Goal: Task Accomplishment & Management: Complete application form

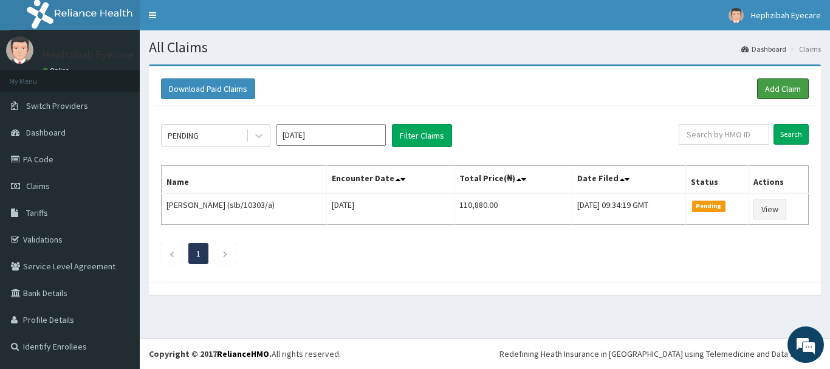
drag, startPoint x: 782, startPoint y: 89, endPoint x: 644, endPoint y: 137, distance: 146.8
click at [782, 89] on link "Add Claim" at bounding box center [783, 88] width 52 height 21
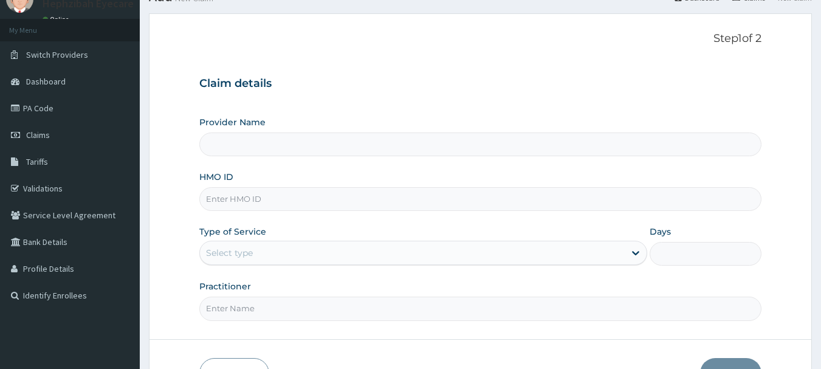
scroll to position [121, 0]
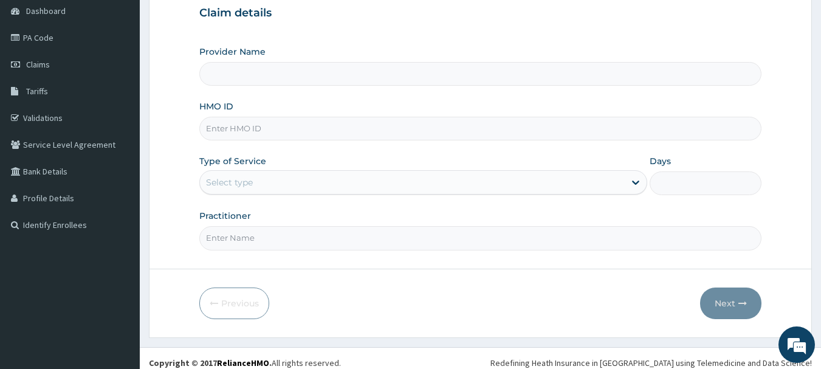
type input "Hephzibah Eye Care - Ajah"
click at [245, 129] on input "HMO ID" at bounding box center [480, 129] width 562 height 24
type input "NTH/10021/A"
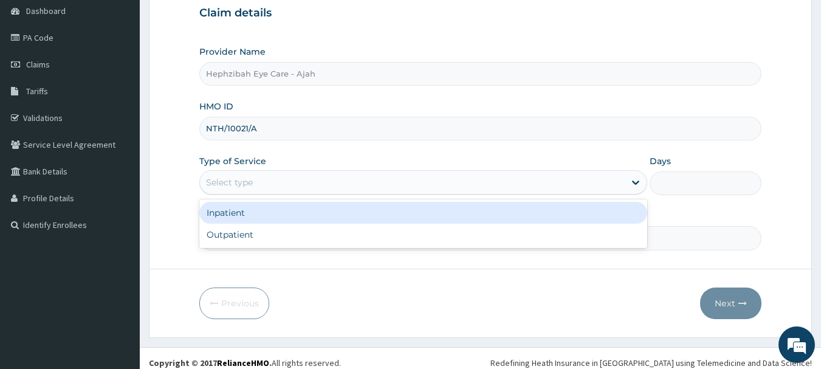
click at [231, 191] on div "Select type" at bounding box center [412, 182] width 425 height 19
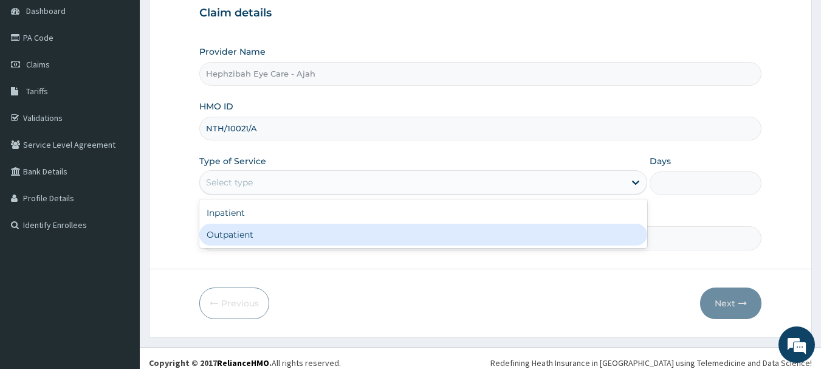
scroll to position [0, 0]
click at [233, 237] on div "Outpatient" at bounding box center [423, 235] width 448 height 22
type input "1"
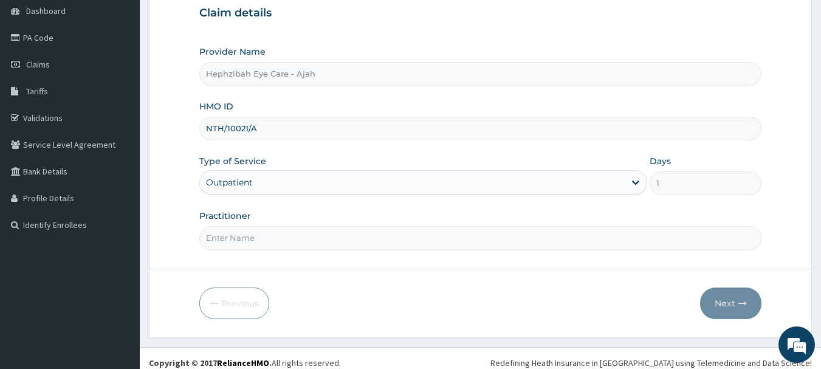
click at [233, 233] on input "Practitioner" at bounding box center [480, 238] width 562 height 24
type input "DR FAVOUR"
click at [715, 306] on button "Next" at bounding box center [730, 303] width 61 height 32
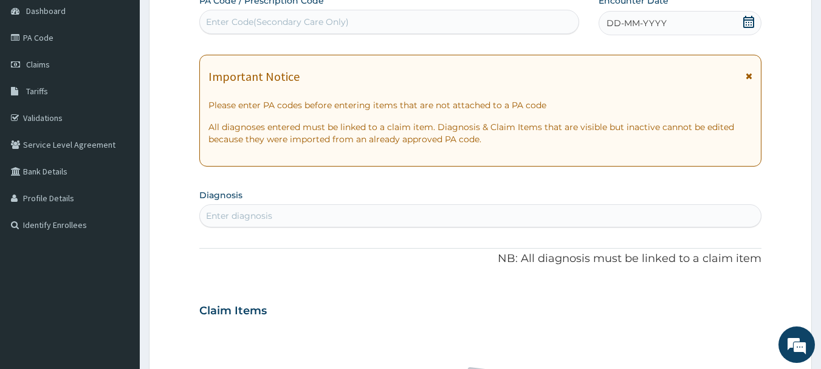
click at [273, 24] on div "Enter Code(Secondary Care Only)" at bounding box center [277, 22] width 143 height 12
paste input "PA/411654"
type input "PA/411654"
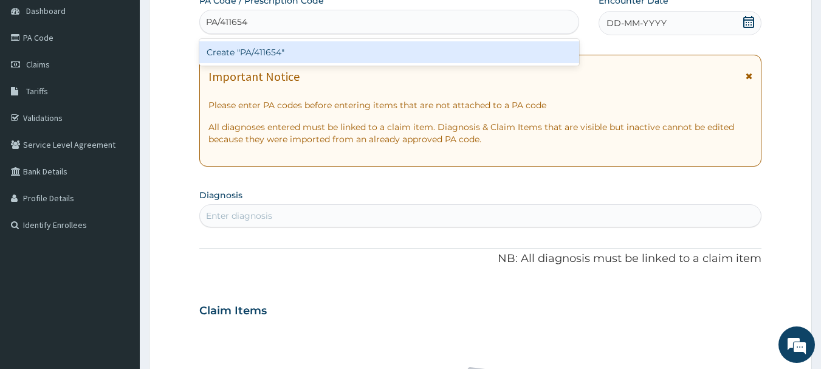
click at [280, 47] on div "Create "PA/411654"" at bounding box center [389, 52] width 380 height 22
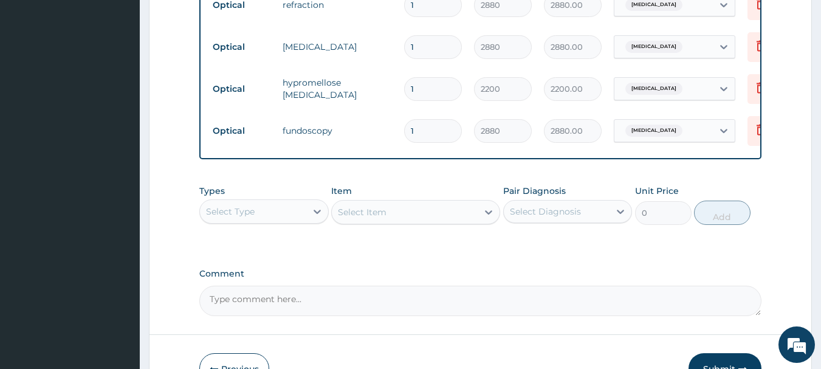
scroll to position [668, 0]
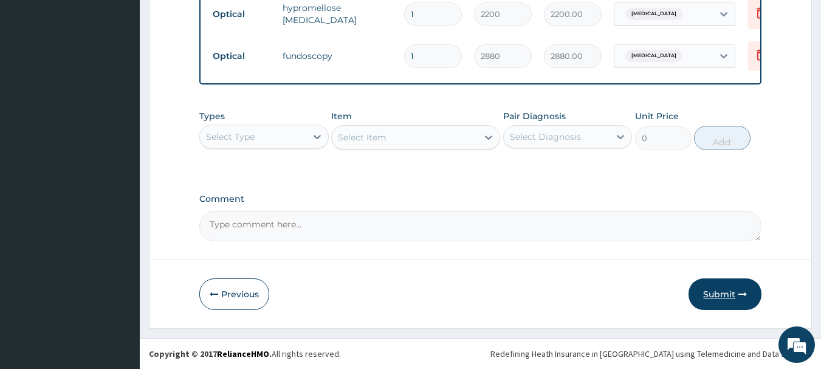
click at [705, 295] on button "Submit" at bounding box center [724, 294] width 73 height 32
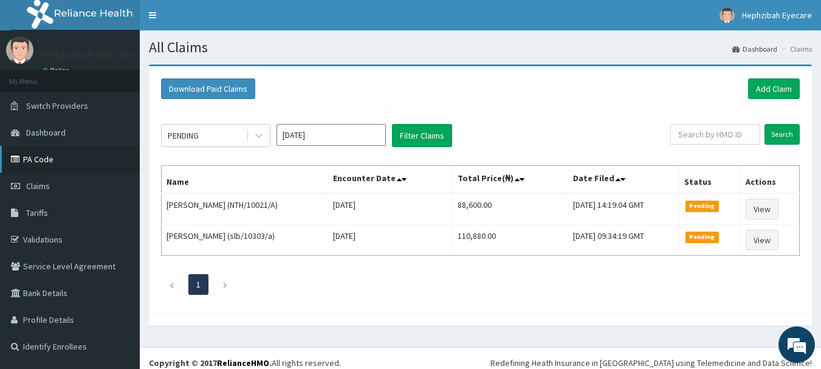
click at [29, 162] on link "PA Code" at bounding box center [70, 159] width 140 height 27
